Goal: Information Seeking & Learning: Learn about a topic

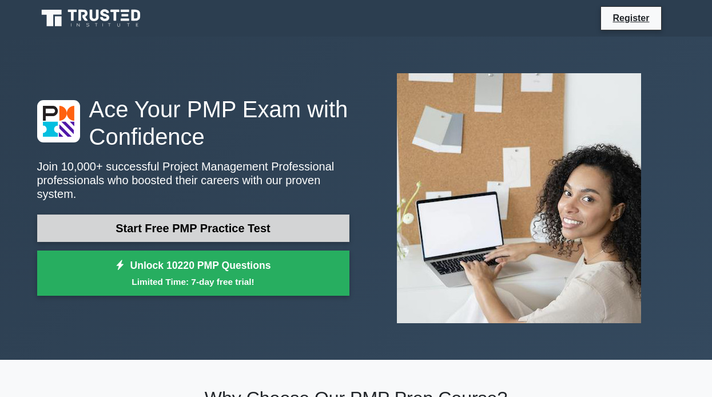
drag, startPoint x: 0, startPoint y: 0, endPoint x: 188, endPoint y: 208, distance: 279.7
click at [188, 214] on link "Start Free PMP Practice Test" at bounding box center [193, 227] width 312 height 27
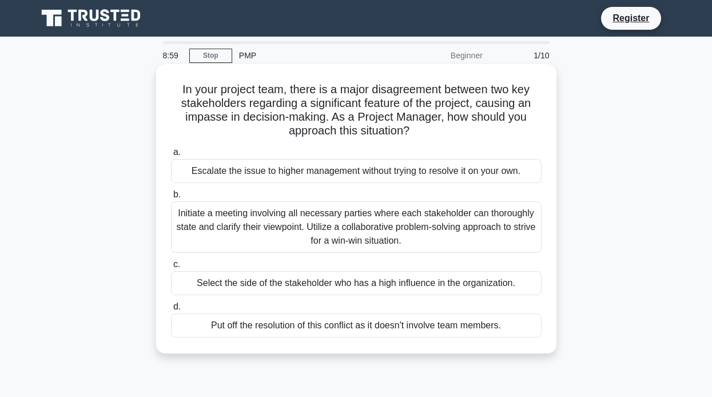
click at [190, 222] on div "Initiate a meeting involving all necessary parties where each stakeholder can t…" at bounding box center [356, 226] width 370 height 51
click at [171, 198] on input "b. Initiate a meeting involving all necessary parties where each stakeholder ca…" at bounding box center [171, 194] width 0 height 7
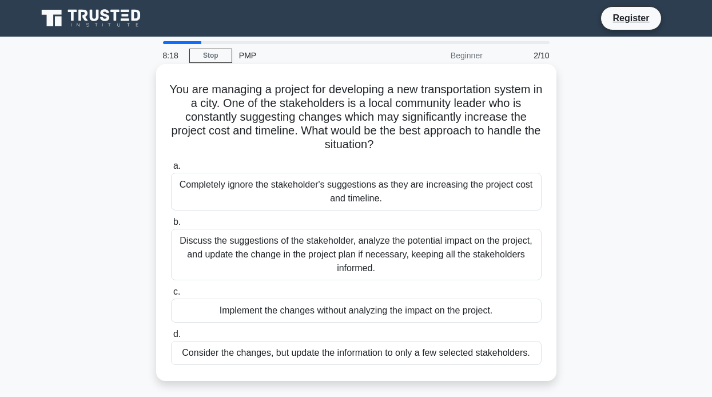
click at [197, 252] on div "Discuss the suggestions of the stakeholder, analyze the potential impact on the…" at bounding box center [356, 254] width 370 height 51
click at [171, 226] on input "b. Discuss the suggestions of the stakeholder, analyze the potential impact on …" at bounding box center [171, 221] width 0 height 7
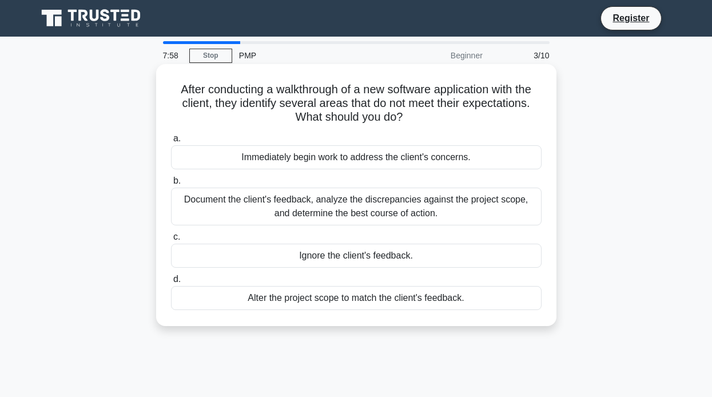
click at [278, 199] on div "Document the client's feedback, analyze the discrepancies against the project s…" at bounding box center [356, 207] width 370 height 38
click at [171, 185] on input "b. Document the client's feedback, analyze the discrepancies against the projec…" at bounding box center [171, 180] width 0 height 7
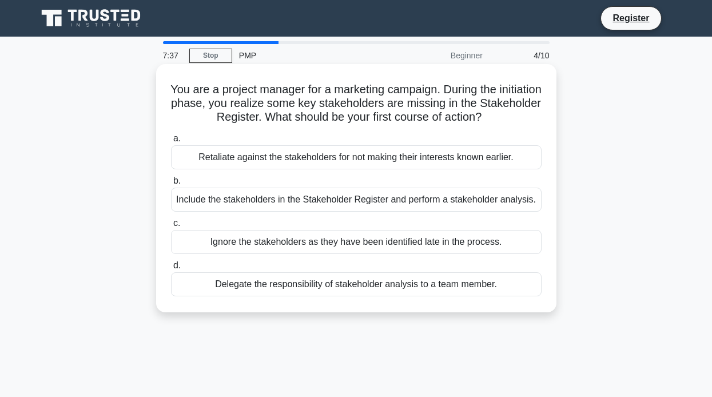
click at [296, 194] on div "Include the stakeholders in the Stakeholder Register and perform a stakeholder …" at bounding box center [356, 200] width 370 height 24
click at [171, 185] on input "b. Include the stakeholders in the Stakeholder Register and perform a stakehold…" at bounding box center [171, 180] width 0 height 7
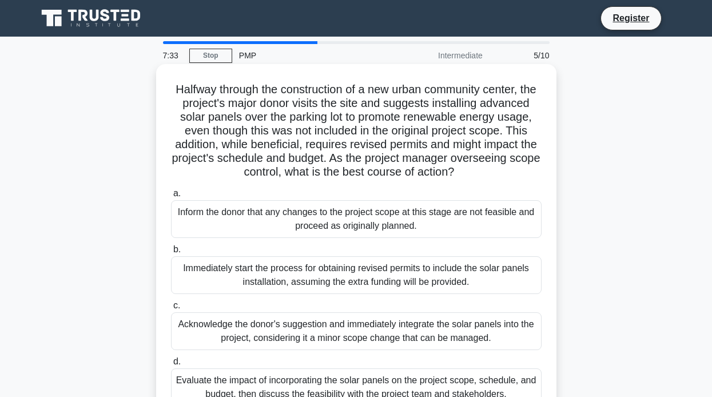
click at [281, 294] on div "Immediately start the process for obtaining revised permits to include the sola…" at bounding box center [356, 275] width 370 height 38
click at [171, 253] on input "b. Immediately start the process for obtaining revised permits to include the s…" at bounding box center [171, 249] width 0 height 7
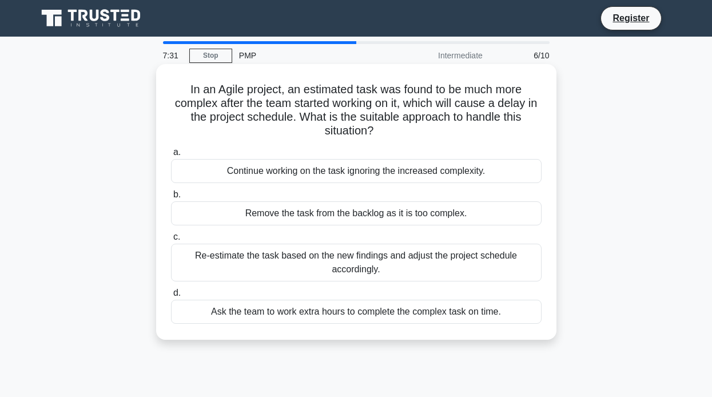
click at [292, 213] on div "Remove the task from the backlog as it is too complex." at bounding box center [356, 213] width 370 height 24
click at [171, 198] on input "b. Remove the task from the backlog as it is too complex." at bounding box center [171, 194] width 0 height 7
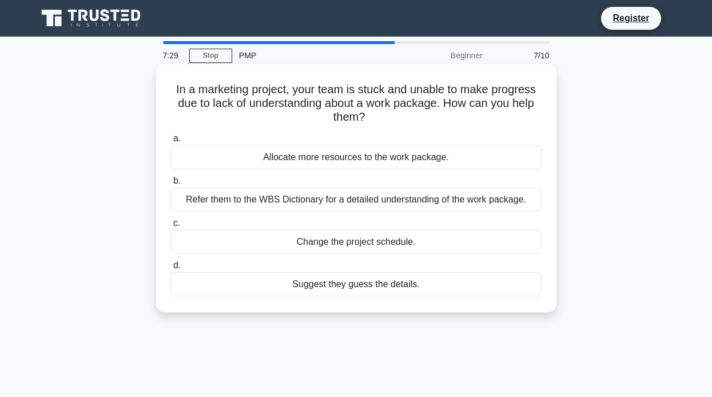
click at [293, 203] on div "Refer them to the WBS Dictionary for a detailed understanding of the work packa…" at bounding box center [356, 200] width 370 height 24
click at [171, 185] on input "b. Refer them to the WBS Dictionary for a detailed understanding of the work pa…" at bounding box center [171, 180] width 0 height 7
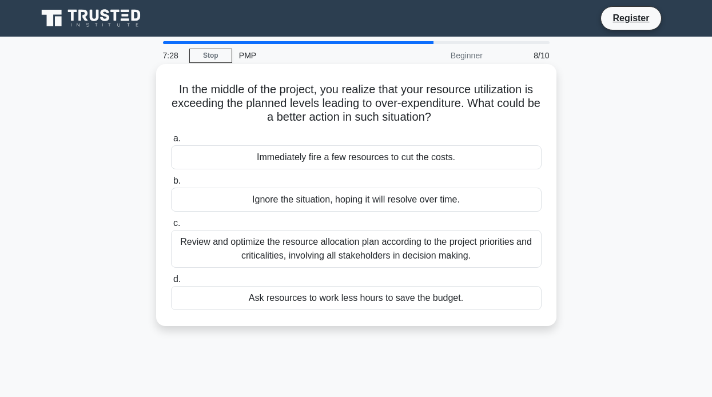
click at [293, 202] on div "Ignore the situation, hoping it will resolve over time." at bounding box center [356, 200] width 370 height 24
click at [171, 185] on input "b. Ignore the situation, hoping it will resolve over time." at bounding box center [171, 180] width 0 height 7
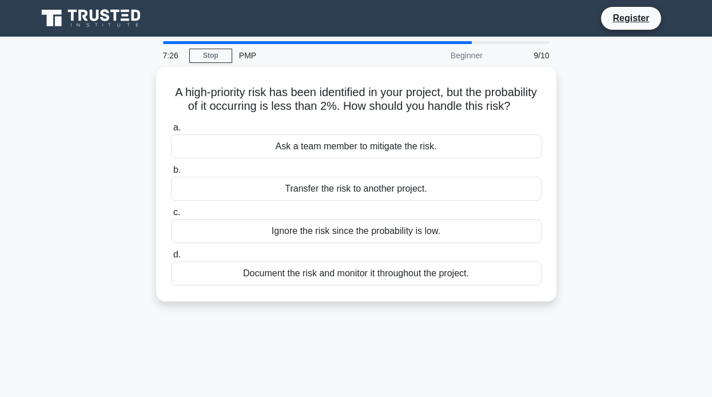
click at [293, 201] on div "Transfer the risk to another project." at bounding box center [356, 189] width 370 height 24
click at [171, 174] on input "b. Transfer the risk to another project." at bounding box center [171, 169] width 0 height 7
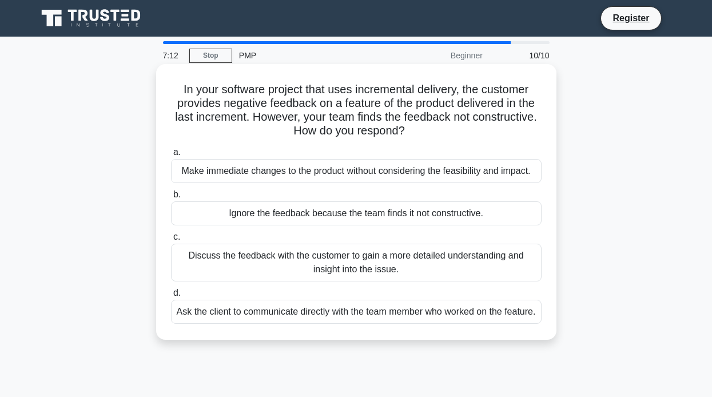
click at [301, 208] on div "Ignore the feedback because the team finds it not constructive." at bounding box center [356, 213] width 370 height 24
click at [171, 198] on input "b. Ignore the feedback because the team finds it not constructive." at bounding box center [171, 194] width 0 height 7
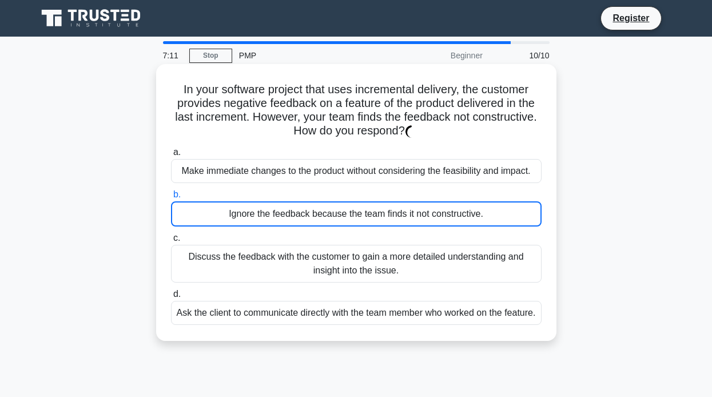
click at [301, 208] on div "Ignore the feedback because the team finds it not constructive." at bounding box center [356, 213] width 370 height 25
click at [171, 198] on input "b. Ignore the feedback because the team finds it not constructive." at bounding box center [171, 194] width 0 height 7
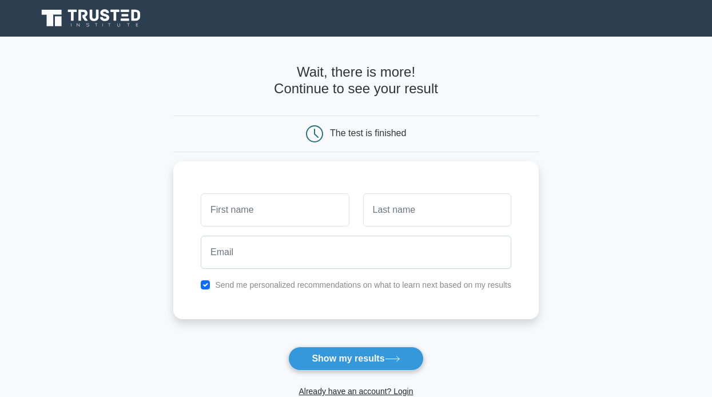
click at [527, 133] on div at bounding box center [508, 133] width 61 height 17
click at [330, 348] on button "Show my results" at bounding box center [355, 358] width 135 height 24
type input "Joy"
click at [390, 209] on input "text" at bounding box center [437, 206] width 148 height 33
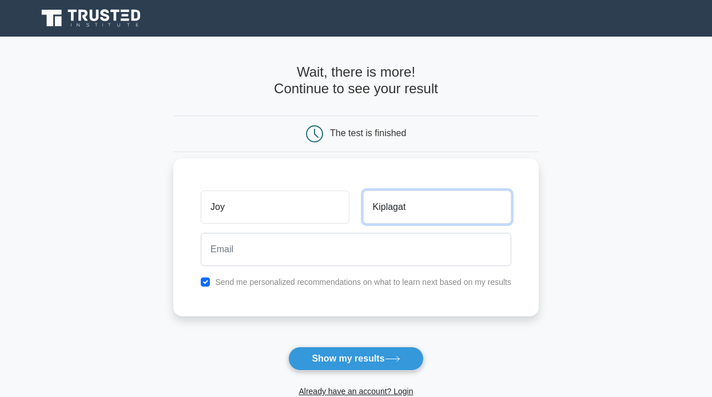
type input "Kiplagat"
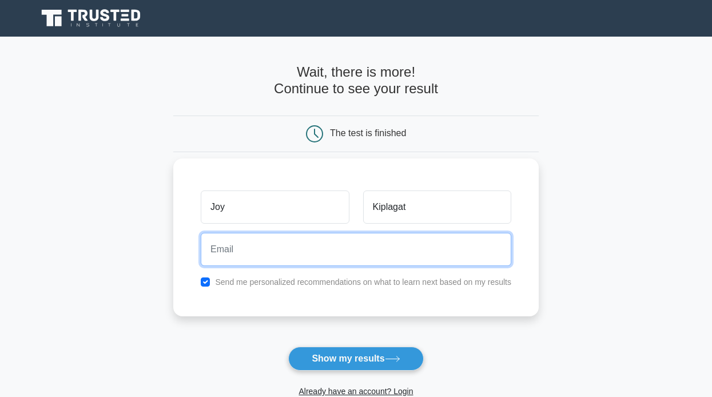
click at [234, 257] on input "email" at bounding box center [356, 249] width 310 height 33
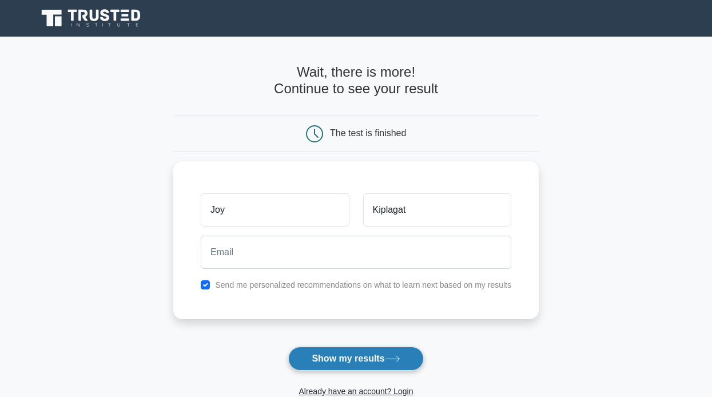
click at [313, 356] on button "Show my results" at bounding box center [355, 358] width 135 height 24
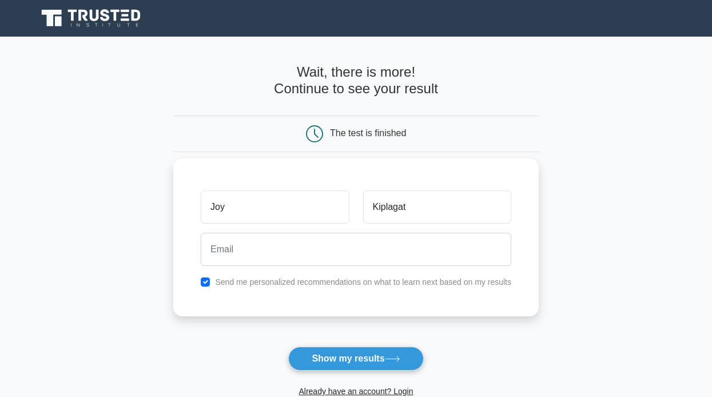
click at [348, 281] on label "Send me personalized recommendations on what to learn next based on my results" at bounding box center [363, 281] width 296 height 9
